Goal: Information Seeking & Learning: Learn about a topic

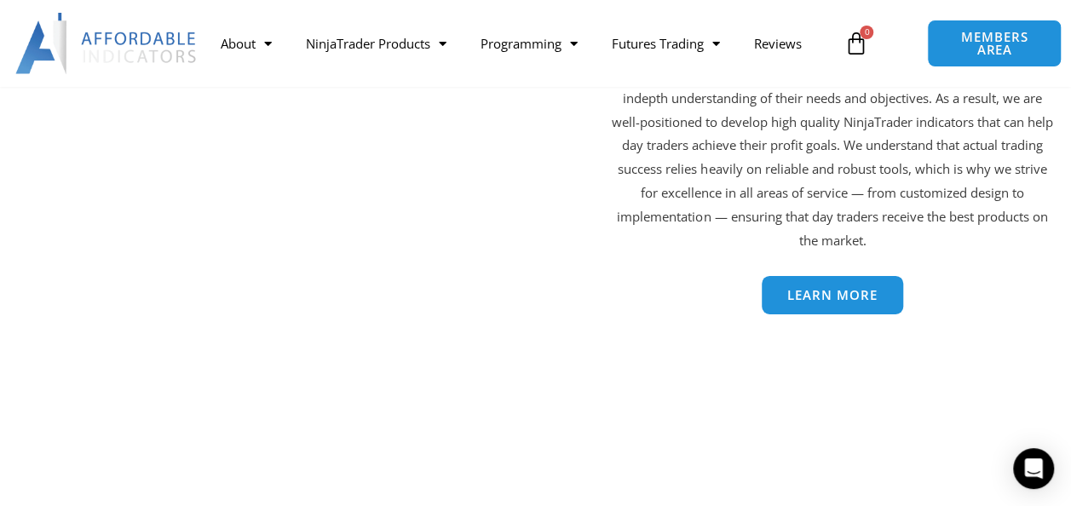
scroll to position [2812, 0]
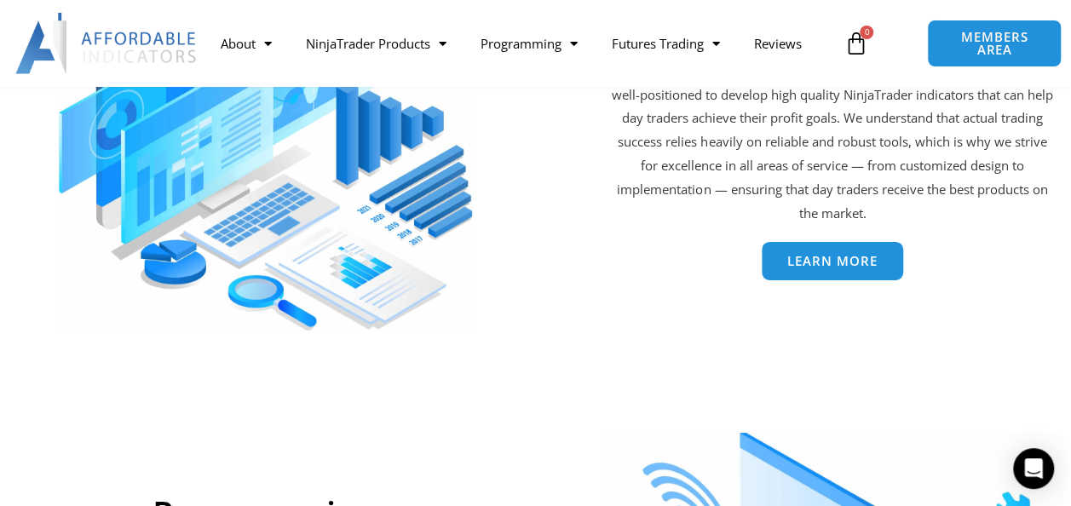
click at [793, 264] on span "Learn More" at bounding box center [832, 261] width 90 height 13
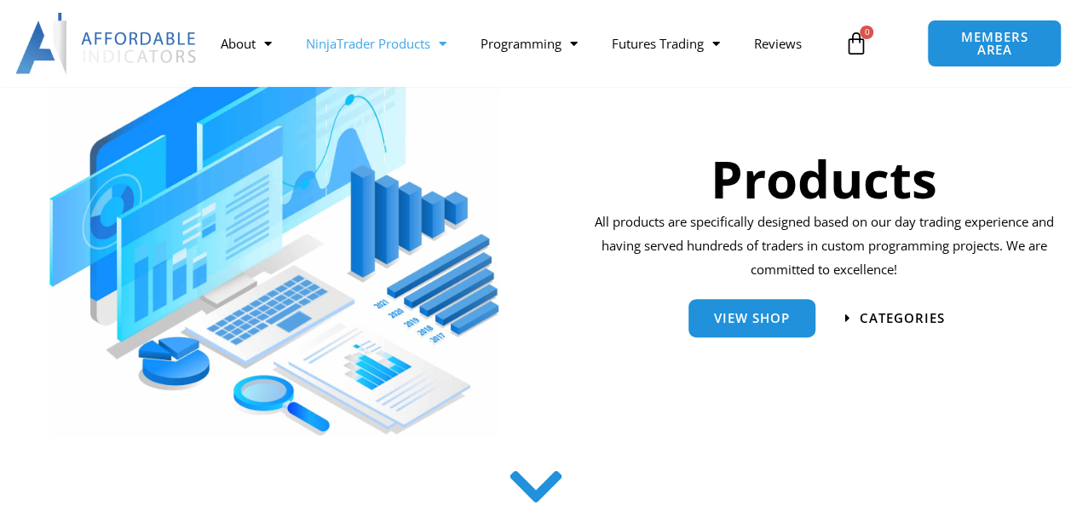
scroll to position [256, 0]
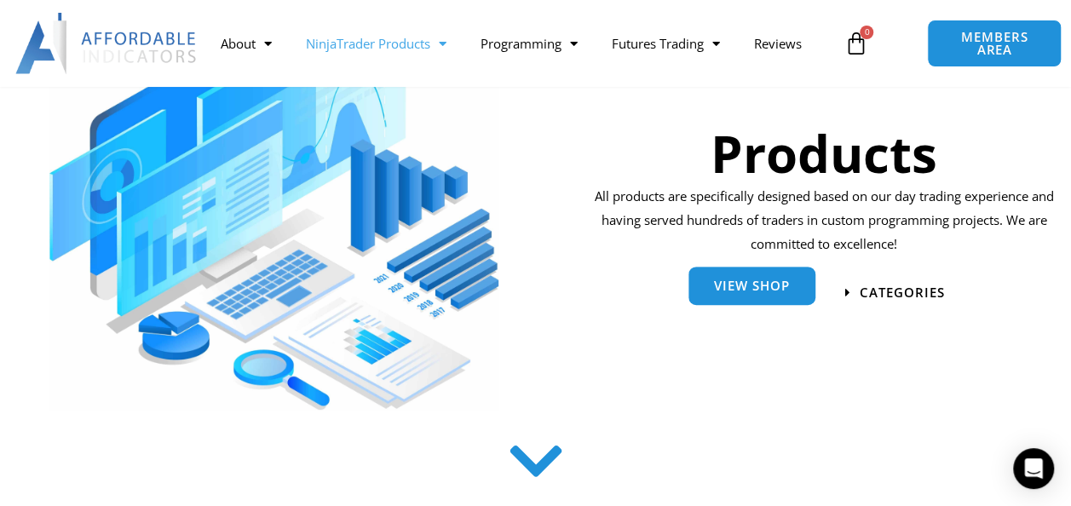
click at [791, 302] on link "View Shop" at bounding box center [752, 286] width 127 height 38
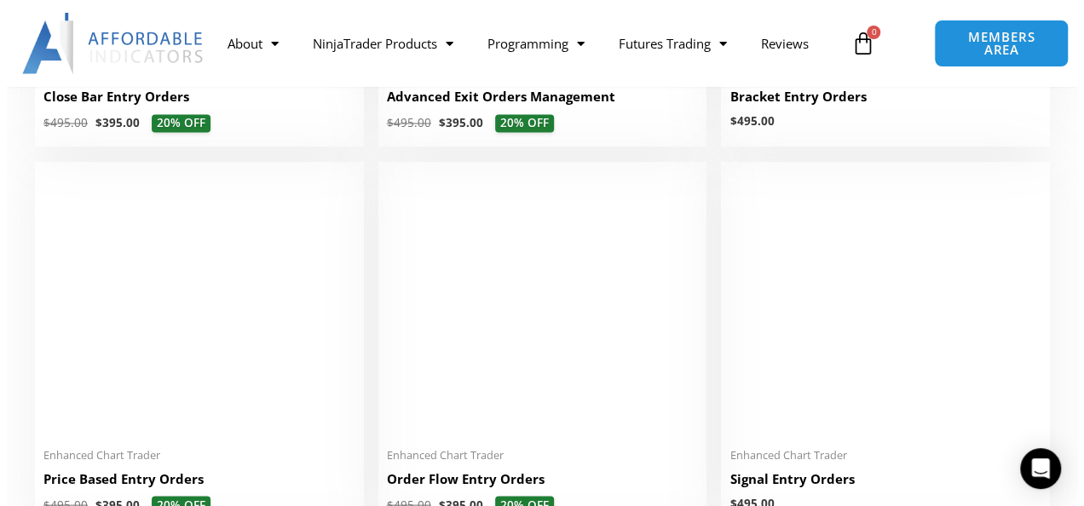
scroll to position [1456, 0]
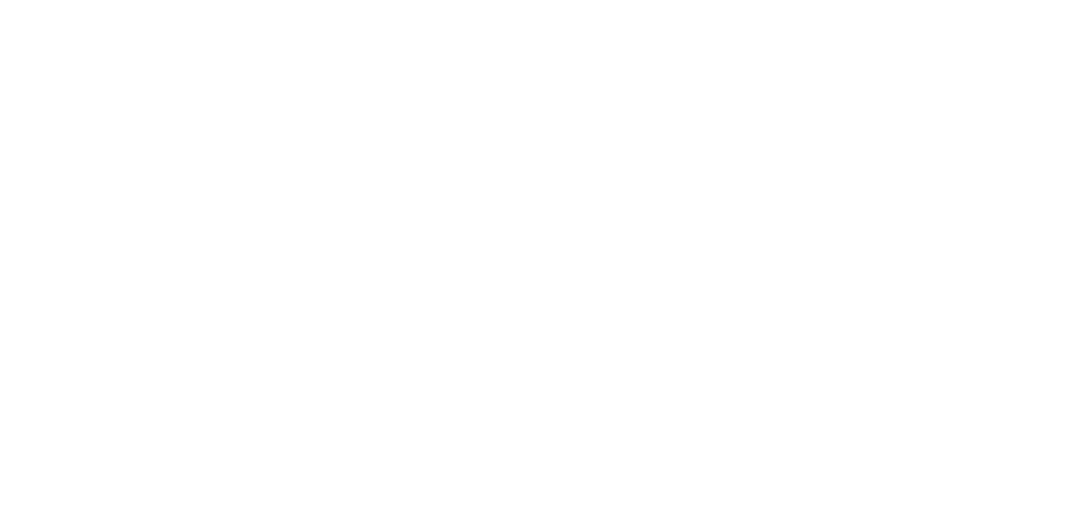
scroll to position [256, 0]
